Goal: Transaction & Acquisition: Register for event/course

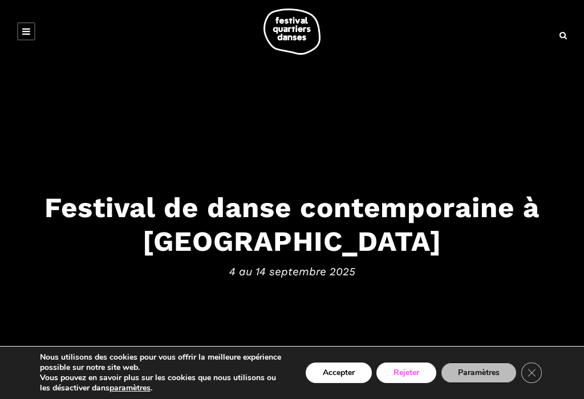
click at [407, 373] on button "Rejeter" at bounding box center [406, 373] width 60 height 21
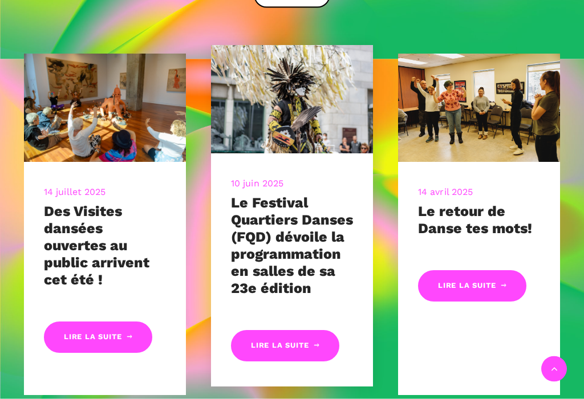
scroll to position [427, 0]
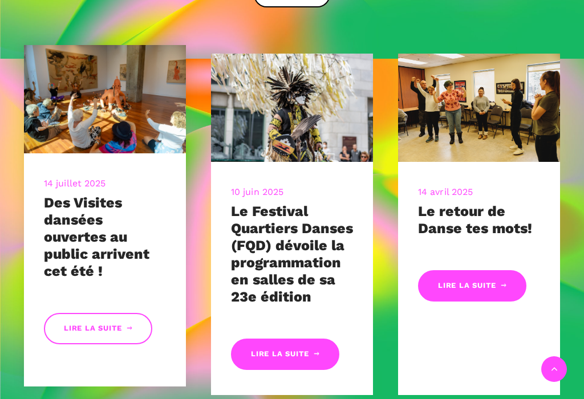
click at [103, 332] on link "Lire la suite" at bounding box center [98, 328] width 108 height 31
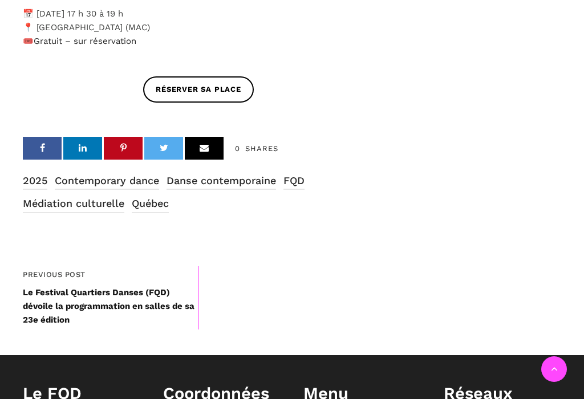
scroll to position [909, 0]
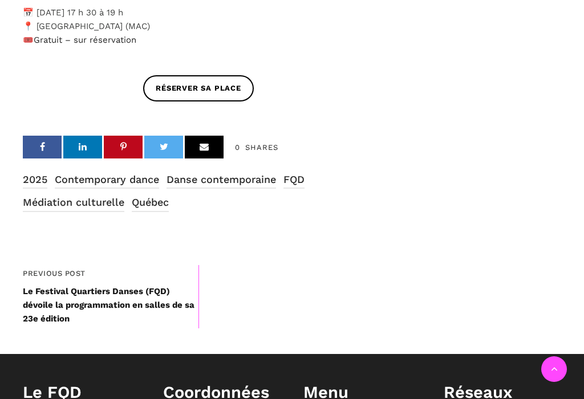
click at [120, 308] on span "Previous Post Le Festival Quartiers Danses (FQD) dévoile la programmation en sa…" at bounding box center [111, 297] width 176 height 58
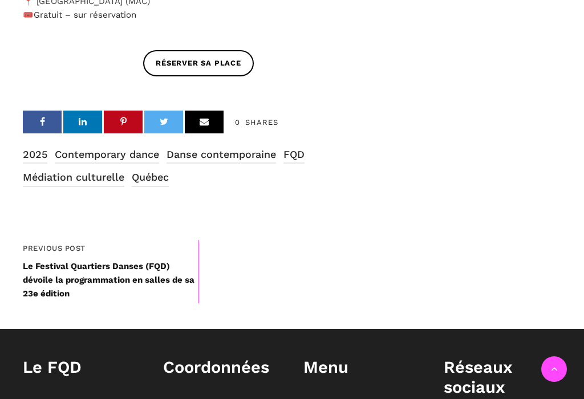
scroll to position [950, 0]
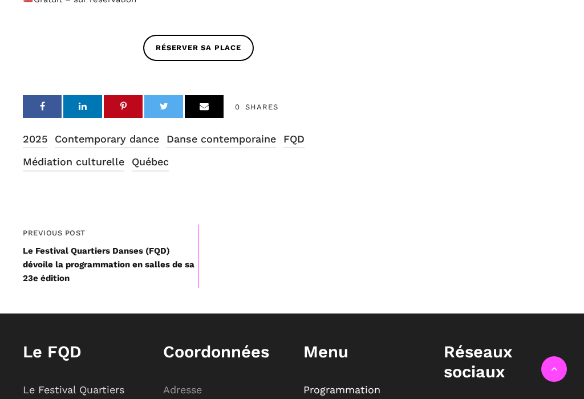
click at [328, 362] on h1 "Menu" at bounding box center [361, 352] width 117 height 20
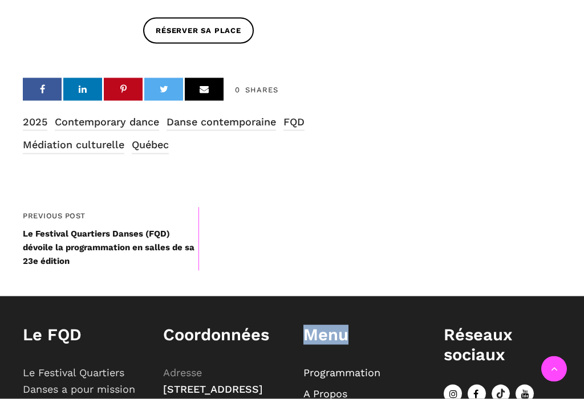
scroll to position [973, 0]
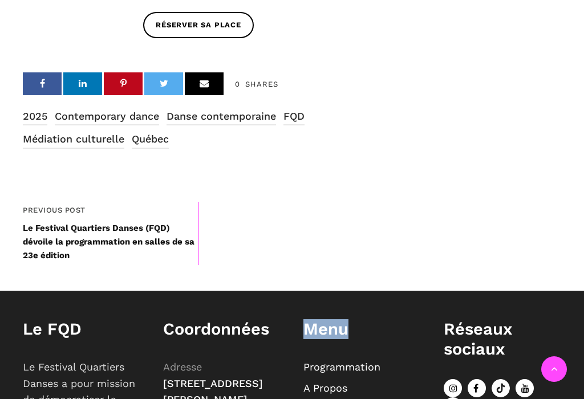
click at [331, 373] on link "Programmation" at bounding box center [341, 367] width 77 height 12
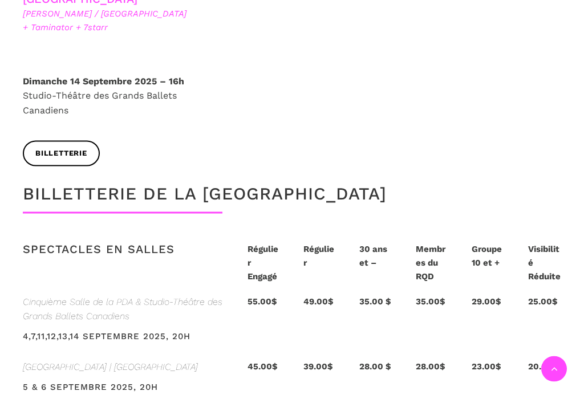
scroll to position [2063, 0]
